Goal: Task Accomplishment & Management: Manage account settings

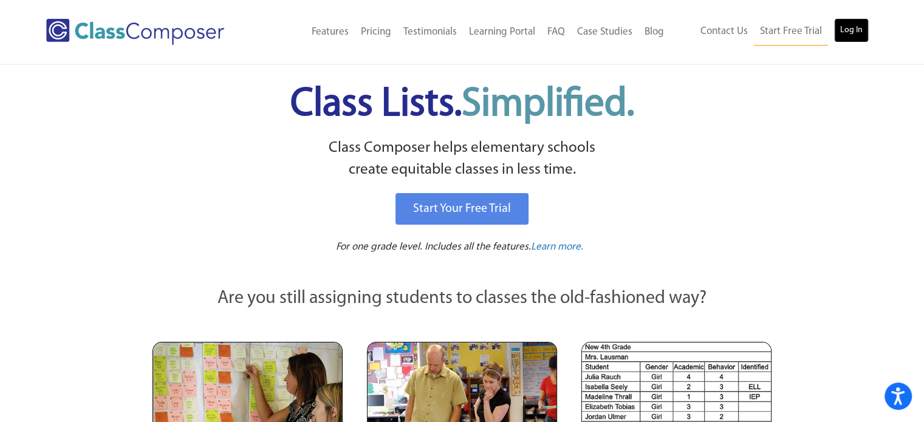
click at [853, 29] on link "Log In" at bounding box center [851, 30] width 35 height 24
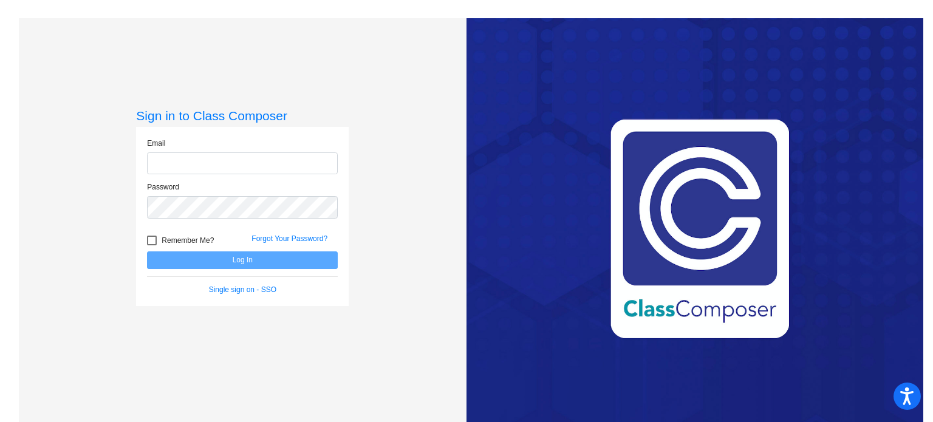
type input "[EMAIL_ADDRESS][DOMAIN_NAME]"
click at [210, 261] on button "Log In" at bounding box center [242, 260] width 191 height 18
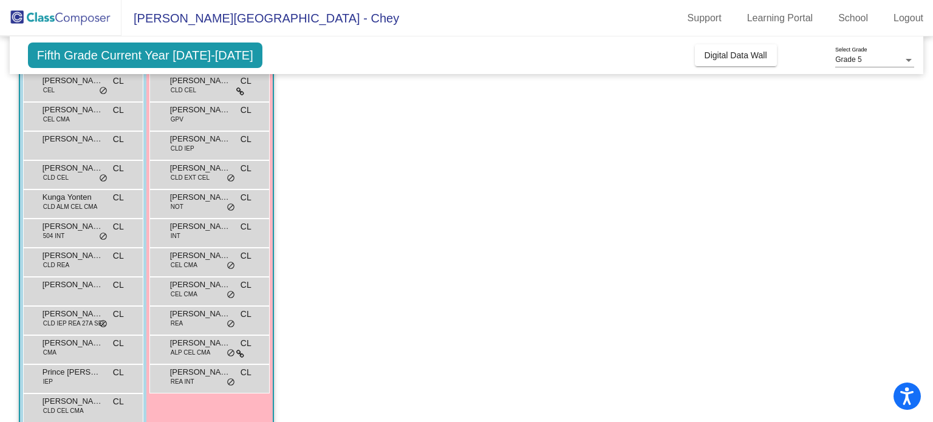
scroll to position [199, 0]
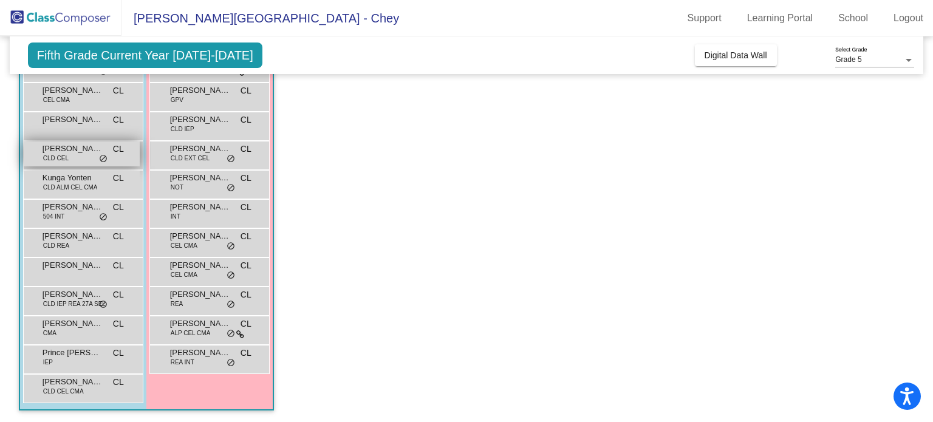
click at [75, 153] on span "[PERSON_NAME]" at bounding box center [73, 149] width 61 height 12
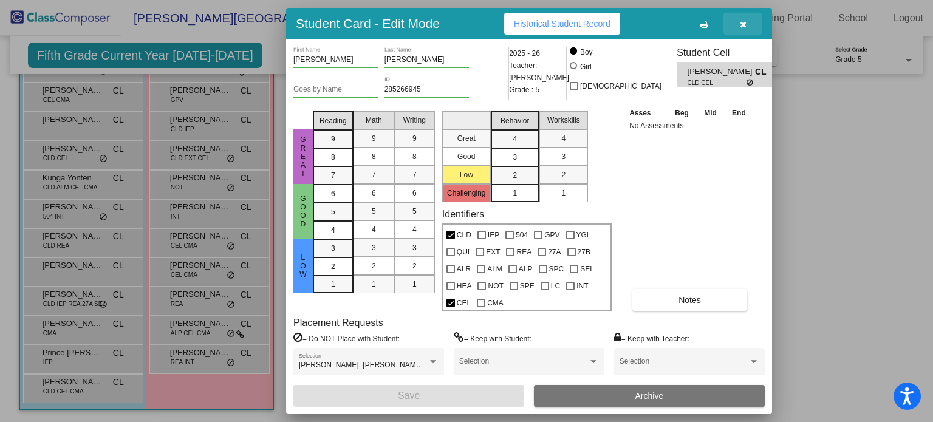
click at [743, 26] on icon "button" at bounding box center [743, 24] width 7 height 9
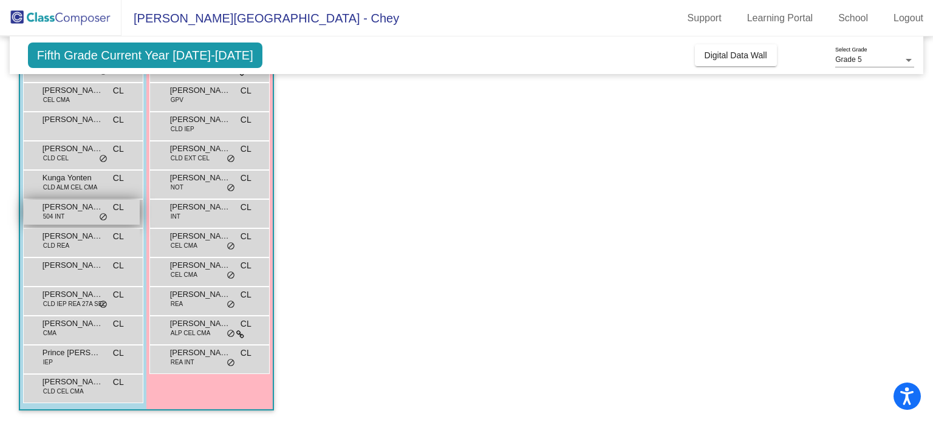
click at [70, 222] on div "[PERSON_NAME] 504 INT CL lock do_not_disturb_alt" at bounding box center [82, 212] width 116 height 25
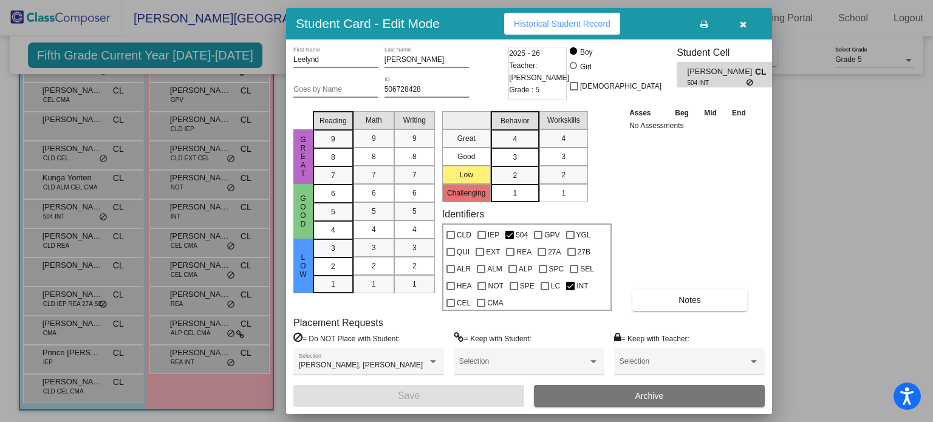
click at [742, 24] on icon "button" at bounding box center [743, 24] width 7 height 9
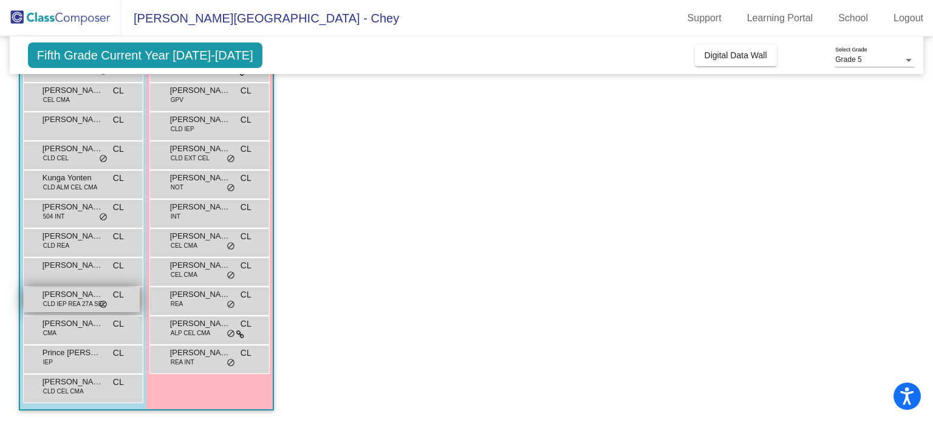
click at [87, 308] on span "CLD IEP REA 27A SEL" at bounding box center [74, 303] width 63 height 9
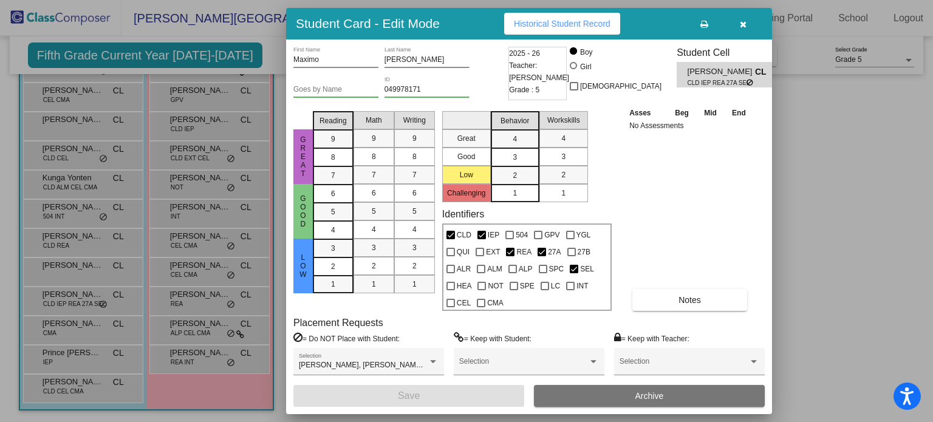
click at [746, 24] on icon "button" at bounding box center [743, 24] width 7 height 9
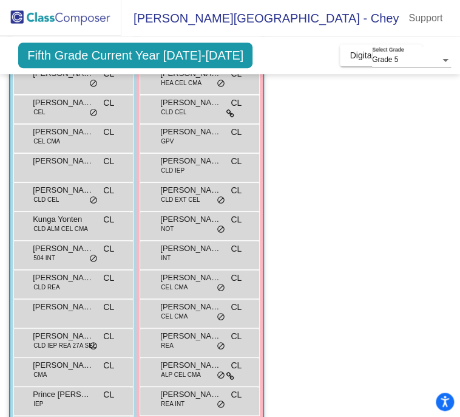
scroll to position [227, 0]
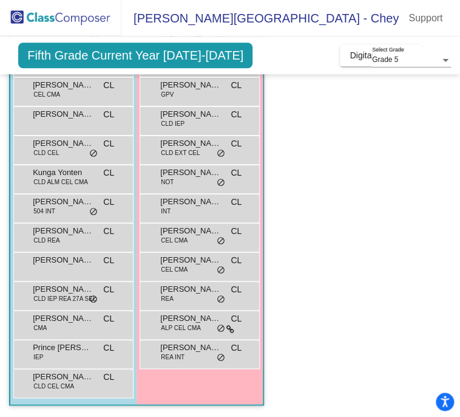
click at [310, 304] on app-classroom "Class 1 - Class A picture_as_pdf [PERSON_NAME] Add Student First Name Last Name…" at bounding box center [230, 164] width 442 height 506
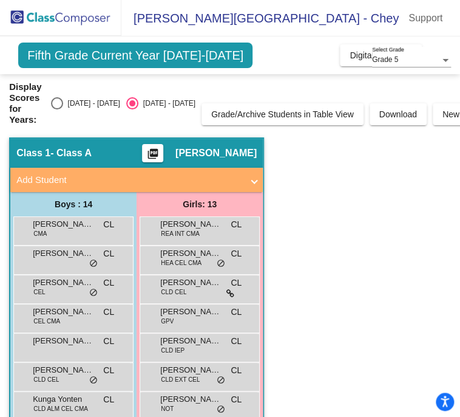
click at [73, 98] on div "[DATE] - [DATE]" at bounding box center [91, 103] width 57 height 11
click at [57, 109] on input "[DATE] - [DATE]" at bounding box center [56, 109] width 1 height 1
radio input "true"
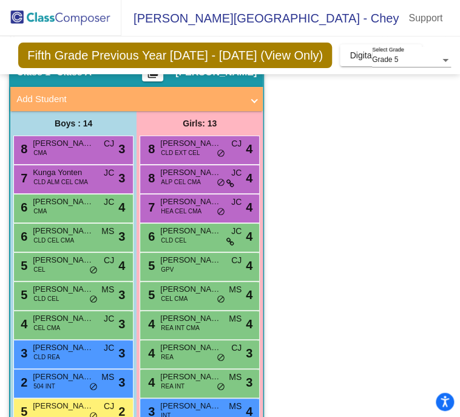
scroll to position [70, 0]
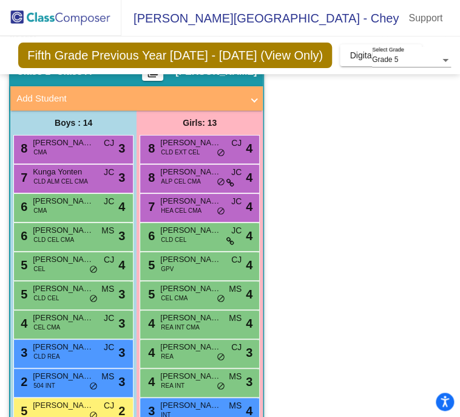
click at [357, 227] on app-classroom "Class 1 - Class A picture_as_pdf [PERSON_NAME] Add Student First Name Last Name…" at bounding box center [230, 309] width 442 height 506
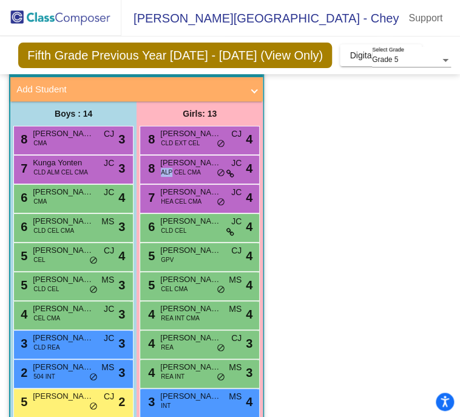
scroll to position [80, 0]
